Goal: Find specific page/section: Find specific page/section

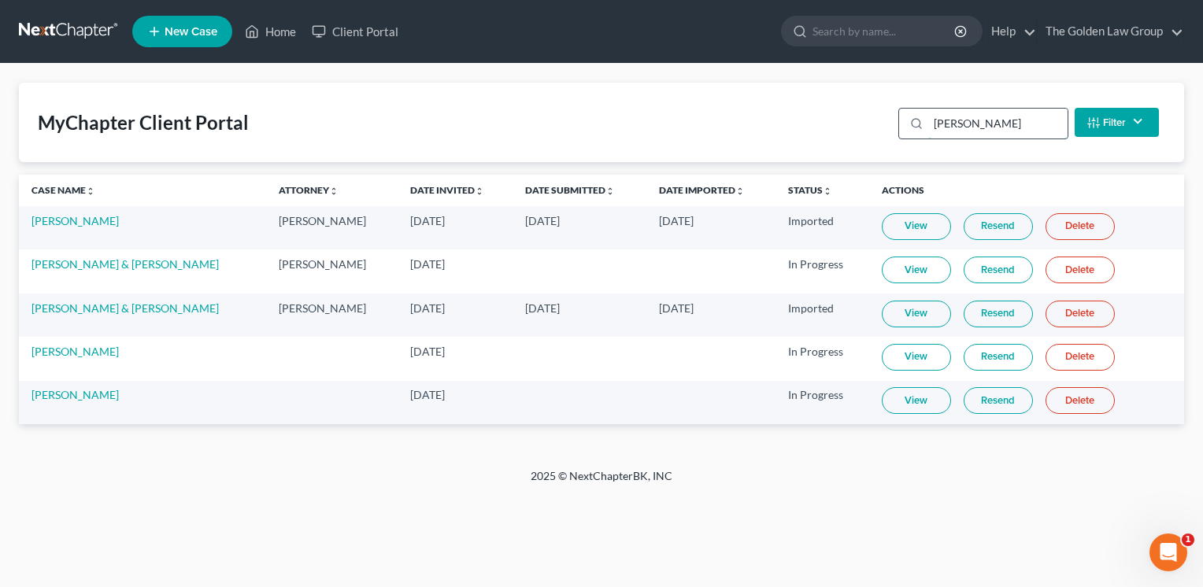
click at [1020, 134] on input "[PERSON_NAME]" at bounding box center [997, 124] width 139 height 30
click at [1020, 132] on input "[PERSON_NAME]" at bounding box center [997, 124] width 139 height 30
click at [1020, 132] on input "allen" at bounding box center [997, 124] width 139 height 30
click at [958, 120] on input "allen" at bounding box center [997, 124] width 139 height 30
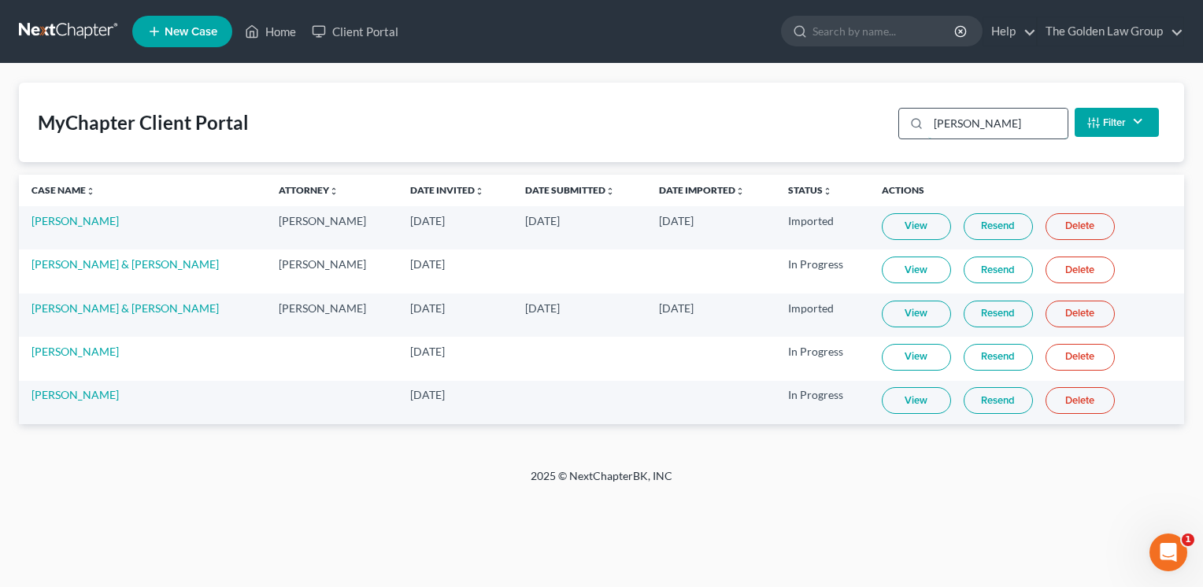
click at [958, 120] on input "allen" at bounding box center [997, 124] width 139 height 30
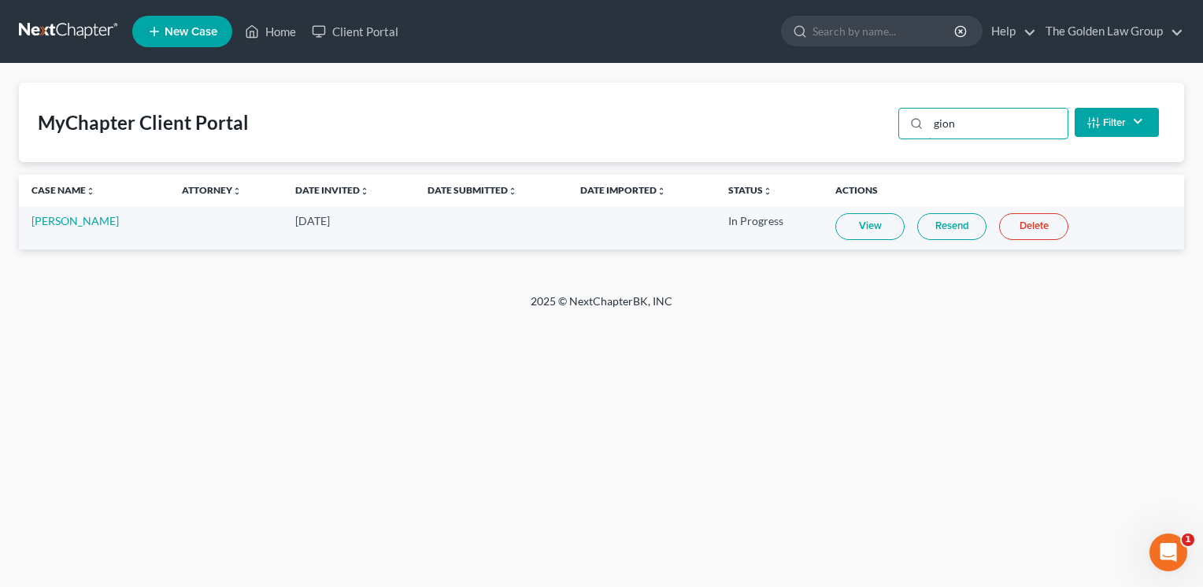
type input "gion"
click at [866, 231] on link "View" at bounding box center [869, 226] width 69 height 27
